Goal: Task Accomplishment & Management: Use online tool/utility

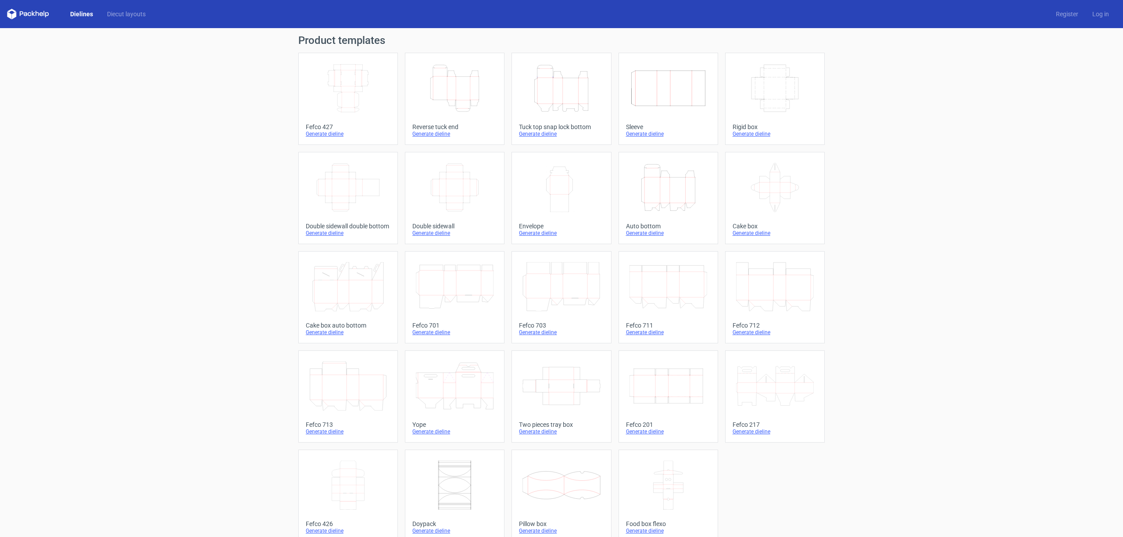
click at [535, 134] on div "Generate dieline" at bounding box center [561, 133] width 85 height 7
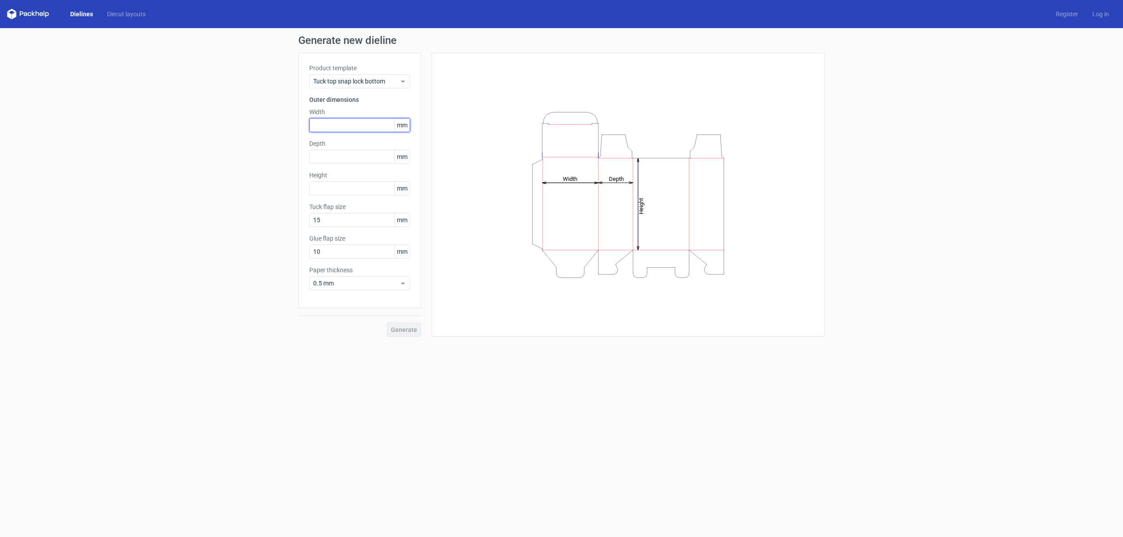
click at [365, 128] on input "text" at bounding box center [359, 125] width 101 height 14
type input "95"
click at [408, 326] on span "Generate" at bounding box center [404, 329] width 26 height 6
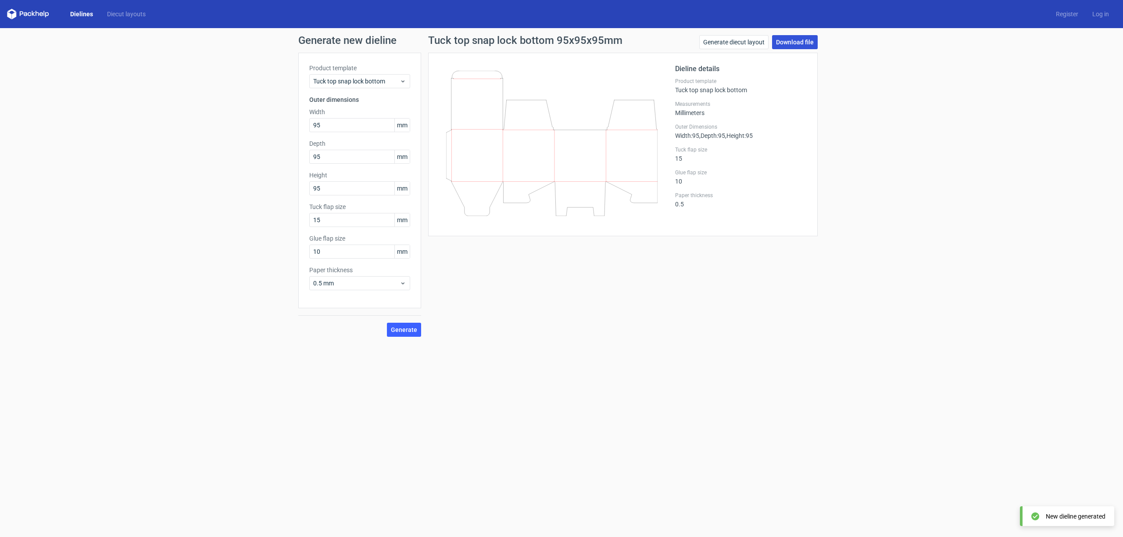
click at [792, 42] on link "Download file" at bounding box center [795, 42] width 46 height 14
click at [328, 123] on input "95" at bounding box center [359, 125] width 101 height 14
click at [327, 186] on input "95" at bounding box center [359, 188] width 101 height 14
type input "9"
type input "11"
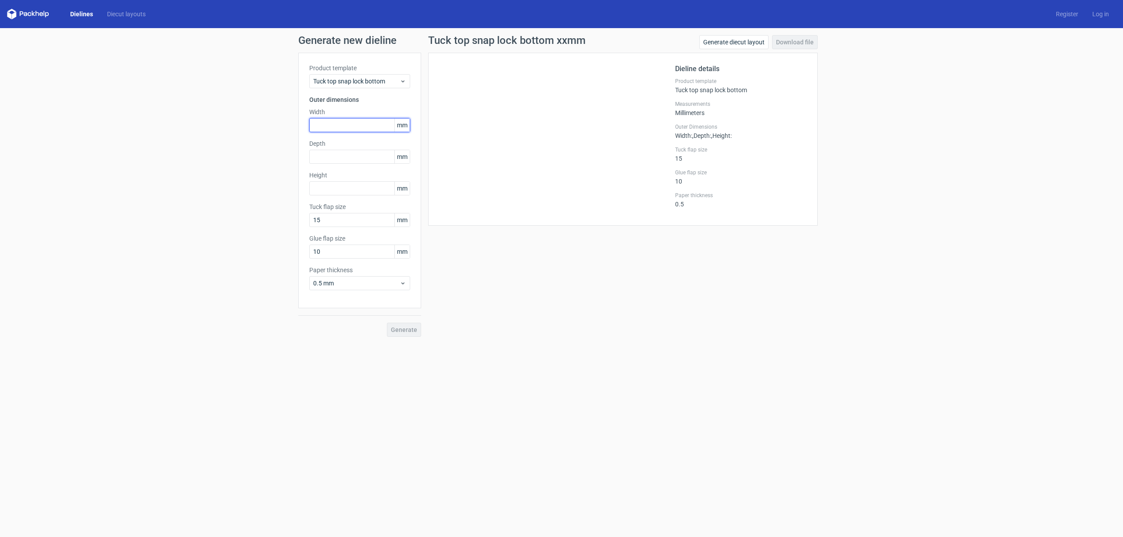
click at [319, 121] on input "text" at bounding box center [359, 125] width 101 height 14
type input "95"
click at [337, 157] on input "text" at bounding box center [359, 157] width 101 height 14
type input "95"
type input "11"
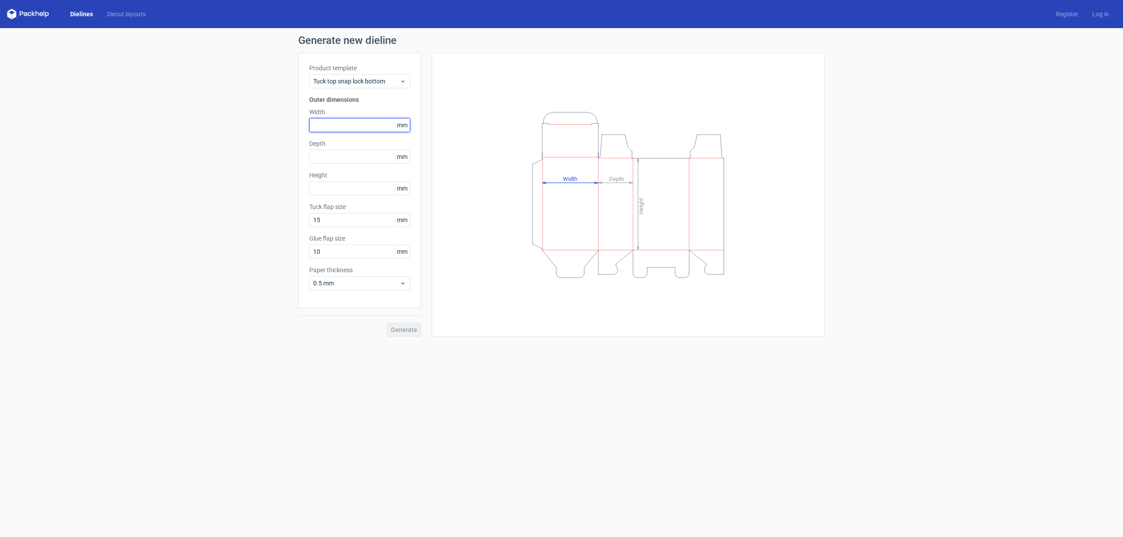
drag, startPoint x: 343, startPoint y: 125, endPoint x: 366, endPoint y: 126, distance: 22.8
click at [343, 125] on input "text" at bounding box center [359, 125] width 101 height 14
type input "95"
click at [247, 322] on div "Generate new dieline Product template Tuck top snap lock bottom Outer dimension…" at bounding box center [561, 185] width 1123 height 315
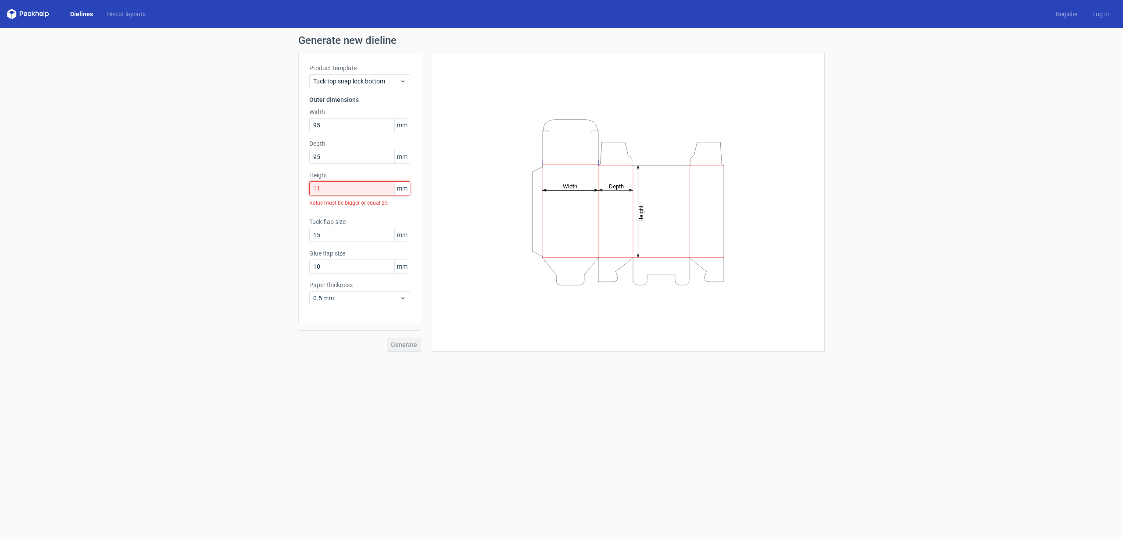
click at [337, 189] on input "11" at bounding box center [359, 188] width 101 height 14
type input "110"
click at [397, 331] on span "Generate" at bounding box center [404, 329] width 26 height 6
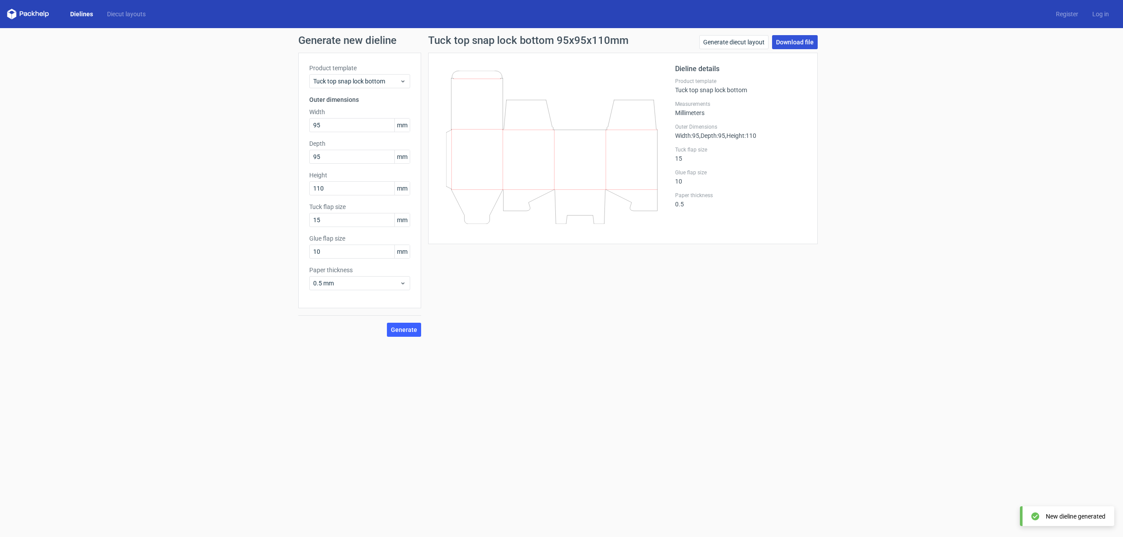
click at [789, 40] on link "Download file" at bounding box center [795, 42] width 46 height 14
